Goal: Communication & Community: Ask a question

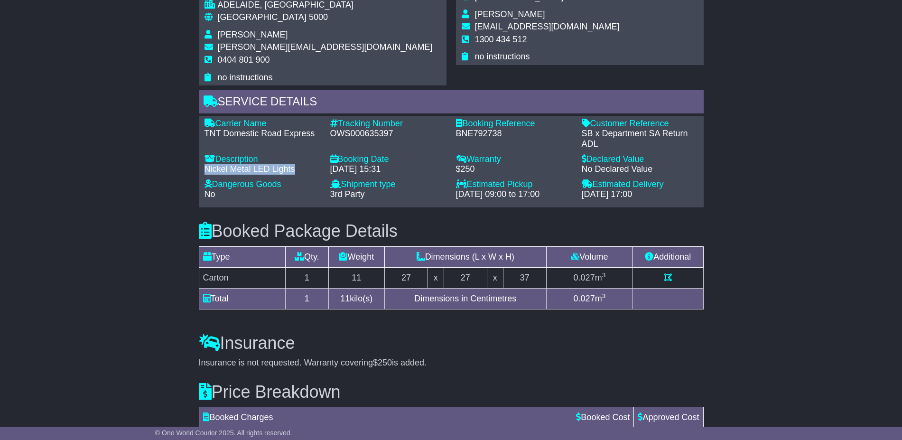
scroll to position [642, 0]
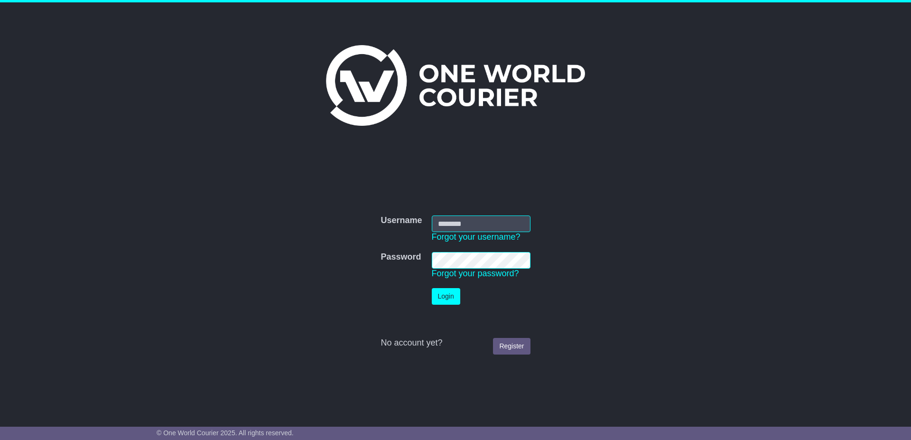
type input "**********"
click at [436, 293] on button "Login" at bounding box center [446, 296] width 28 height 17
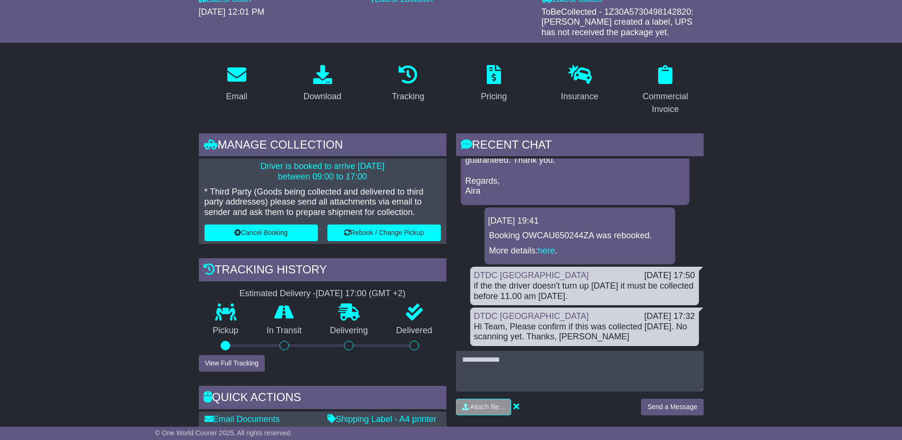
scroll to position [119, 0]
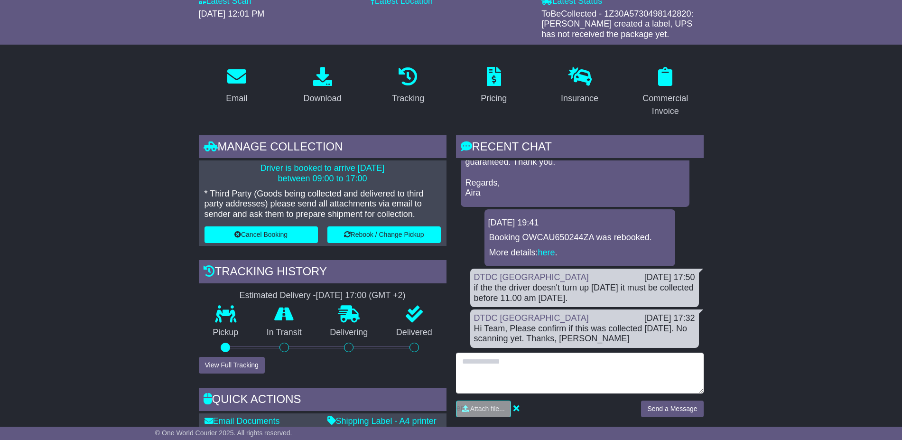
click at [535, 375] on textarea at bounding box center [580, 372] width 248 height 41
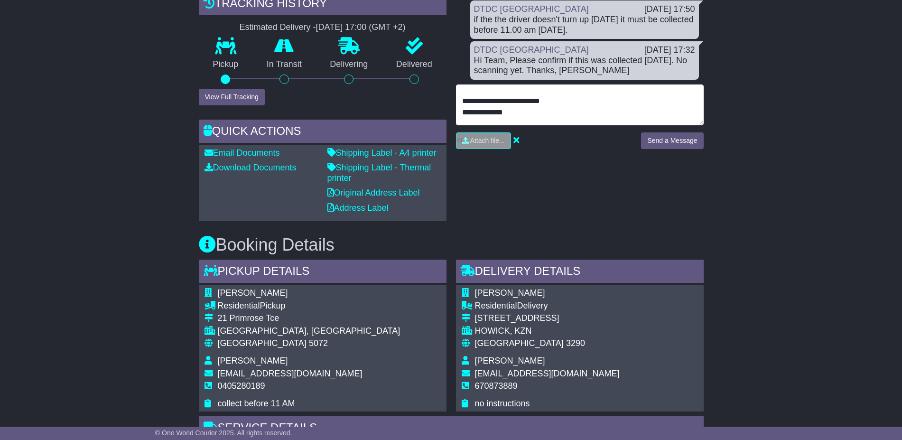
scroll to position [4, 0]
type textarea "**********"
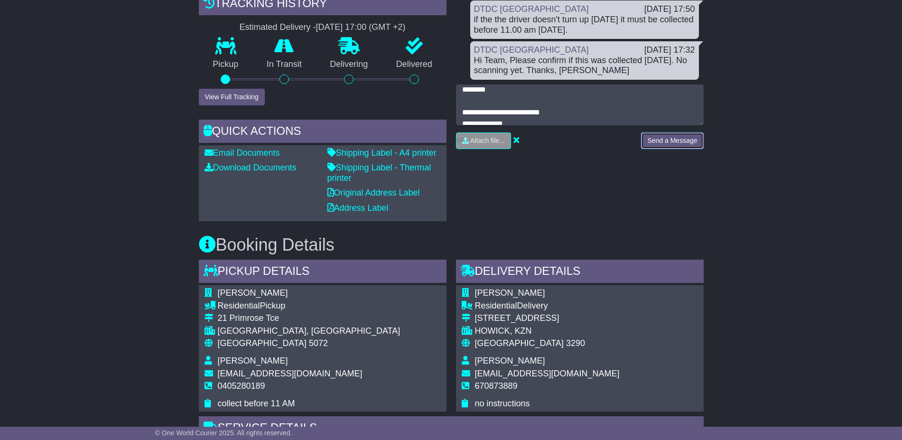
click at [666, 138] on button "Send a Message" at bounding box center [672, 140] width 62 height 17
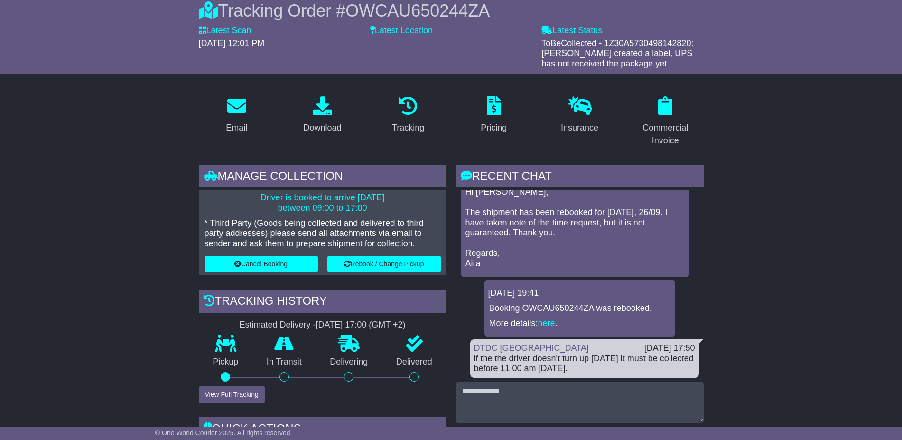
scroll to position [0, 0]
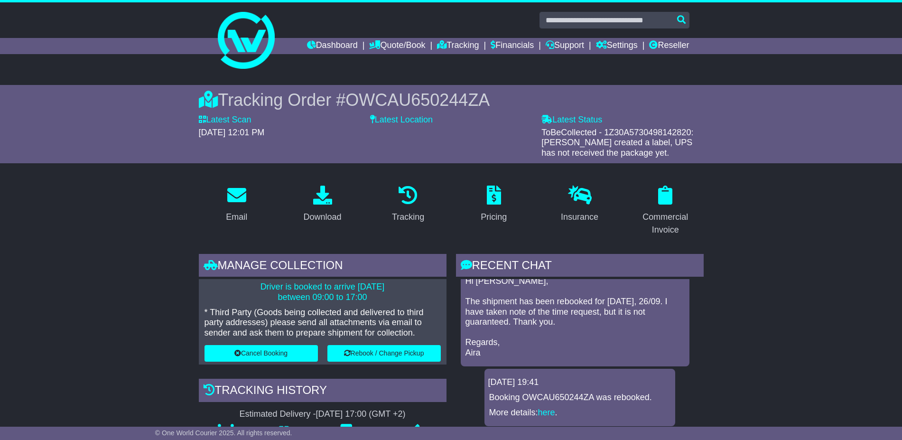
click at [399, 104] on span "OWCAU650244ZA" at bounding box center [417, 99] width 144 height 19
copy span "OWCAU650244ZA"
